Goal: Check status: Check status

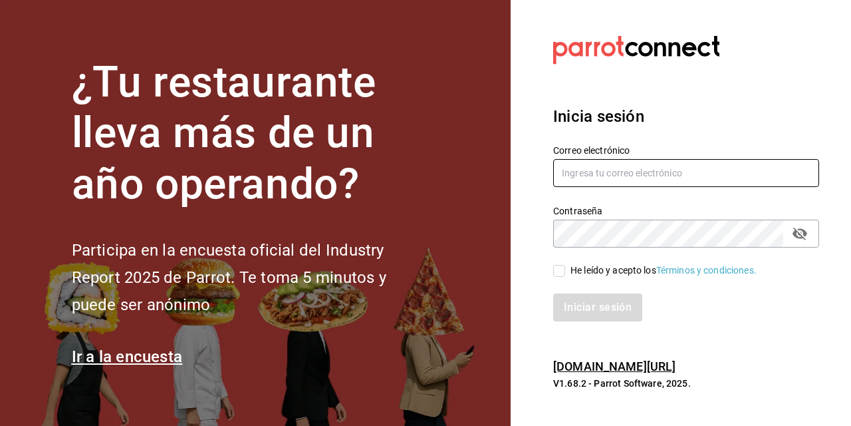
type input "[PERSON_NAME][EMAIL_ADDRESS][PERSON_NAME][DOMAIN_NAME]"
click at [559, 273] on input "He leído y acepto los Términos y condiciones." at bounding box center [559, 271] width 12 height 12
checkbox input "true"
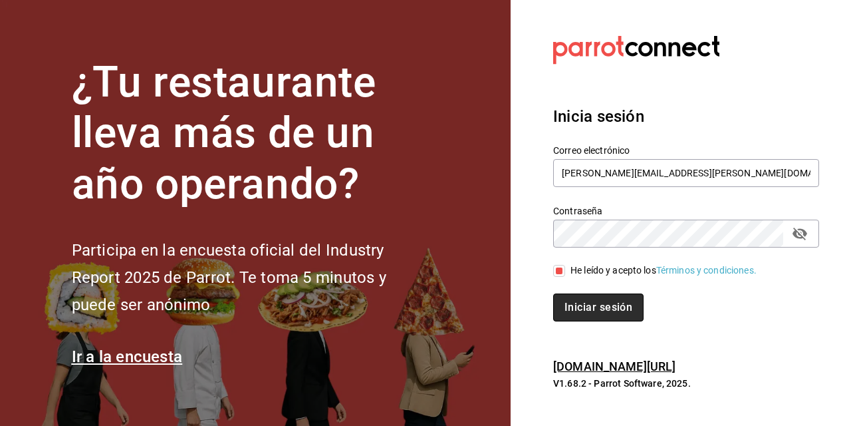
click at [585, 307] on button "Iniciar sesión" at bounding box center [598, 307] width 90 height 28
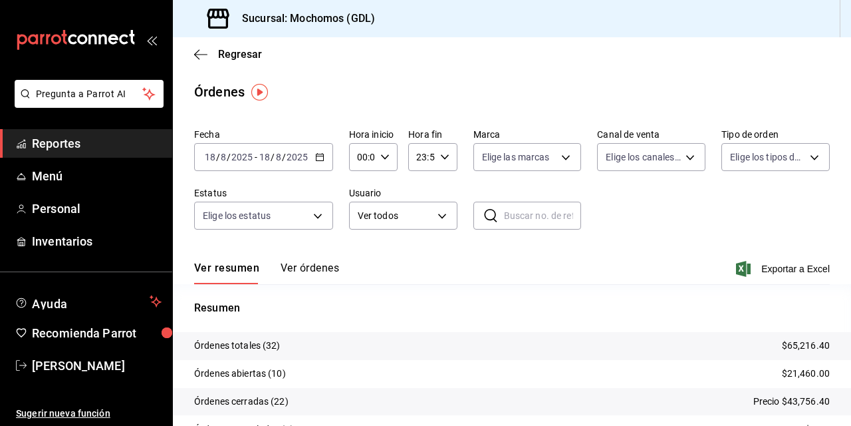
click at [383, 155] on icon "button" at bounding box center [384, 156] width 9 height 9
click at [360, 254] on span "02" at bounding box center [359, 254] width 3 height 11
type input "02:00"
click at [360, 259] on button "04" at bounding box center [359, 265] width 19 height 27
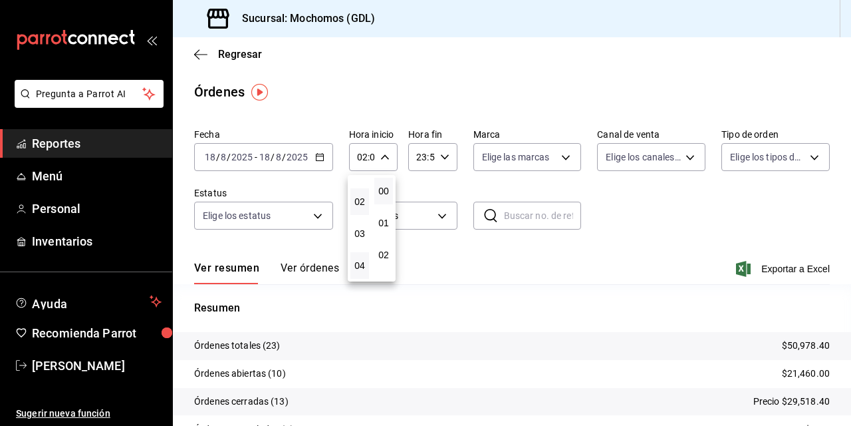
type input "04:00"
click at [358, 265] on span "04" at bounding box center [359, 265] width 3 height 11
click at [585, 285] on div at bounding box center [425, 213] width 851 height 426
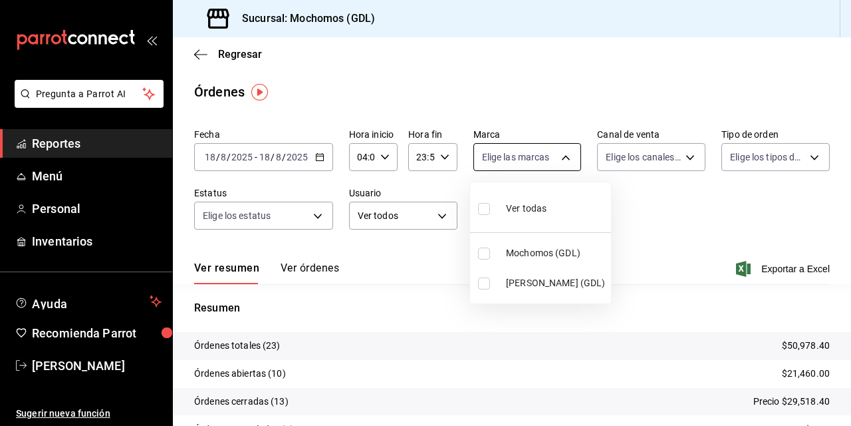
click at [569, 157] on body "Pregunta a Parrot AI Reportes Menú Personal Inventarios Ayuda Recomienda Parrot…" at bounding box center [425, 213] width 851 height 426
click at [483, 249] on input "checkbox" at bounding box center [484, 253] width 12 height 12
checkbox input "true"
type input "36c25d4a-7cb0-456c-a434-e981d54830bc"
click at [645, 198] on div at bounding box center [425, 213] width 851 height 426
